Goal: Transaction & Acquisition: Book appointment/travel/reservation

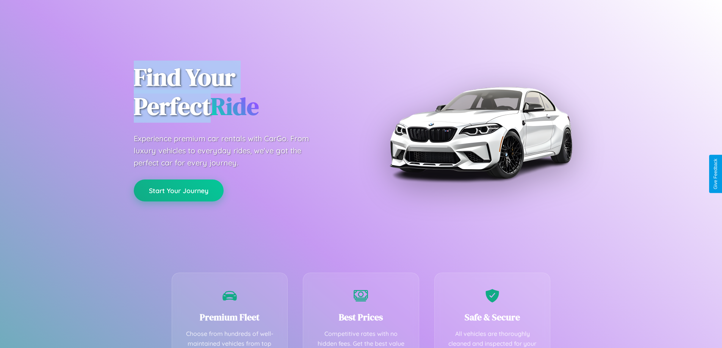
click at [179, 191] on button "Start Your Journey" at bounding box center [179, 191] width 90 height 22
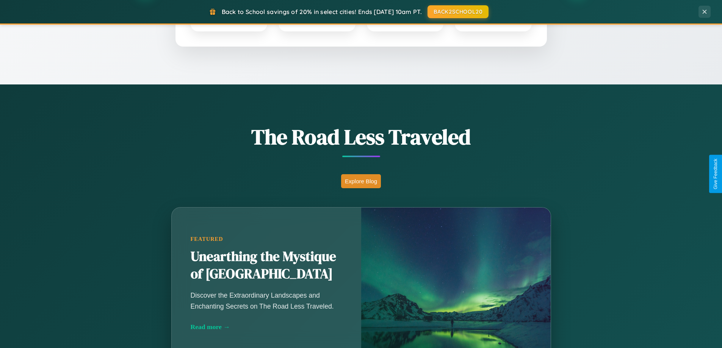
scroll to position [522, 0]
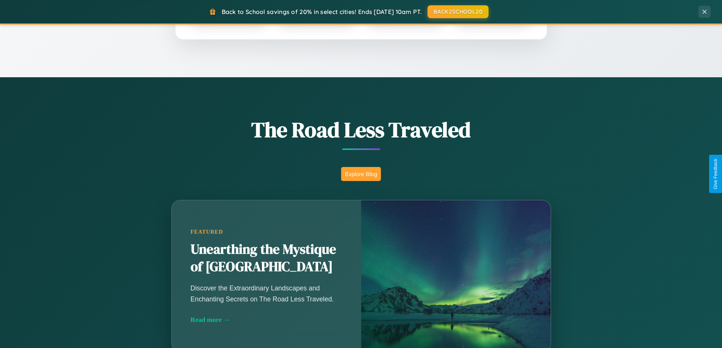
click at [361, 174] on button "Explore Blog" at bounding box center [361, 174] width 40 height 14
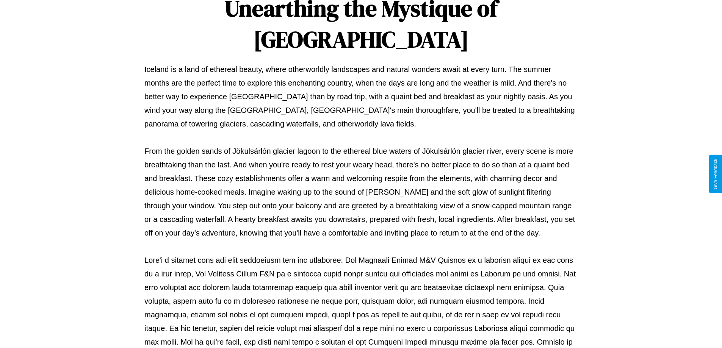
scroll to position [245, 0]
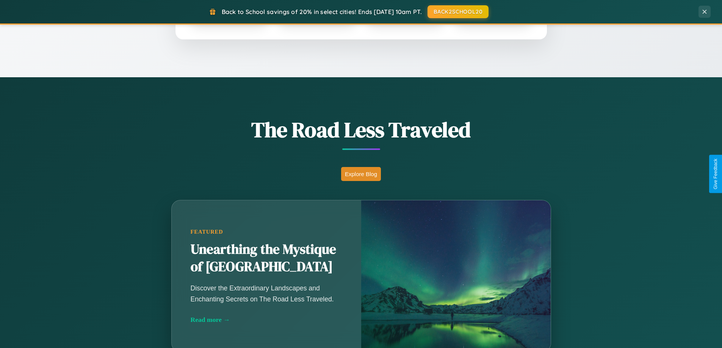
scroll to position [1218, 0]
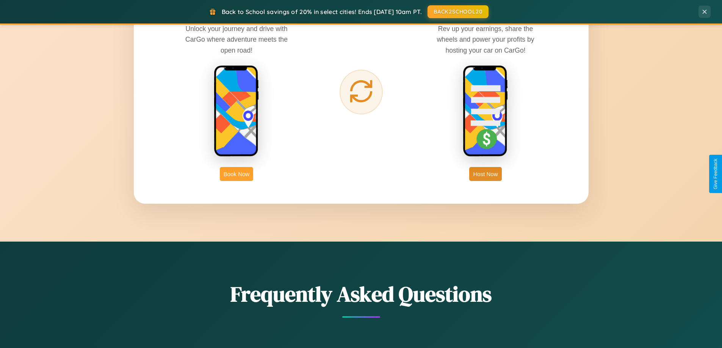
click at [237, 174] on button "Book Now" at bounding box center [236, 174] width 33 height 14
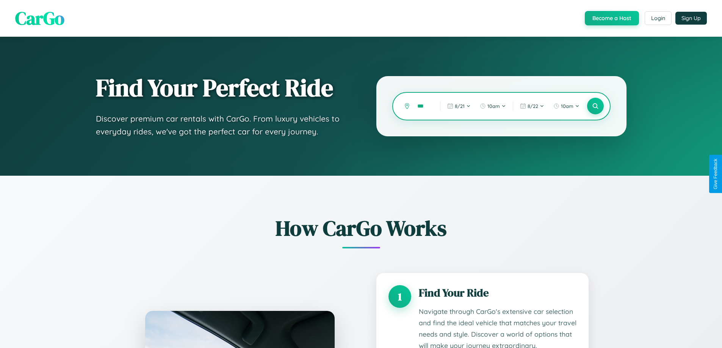
type input "****"
